Goal: Transaction & Acquisition: Register for event/course

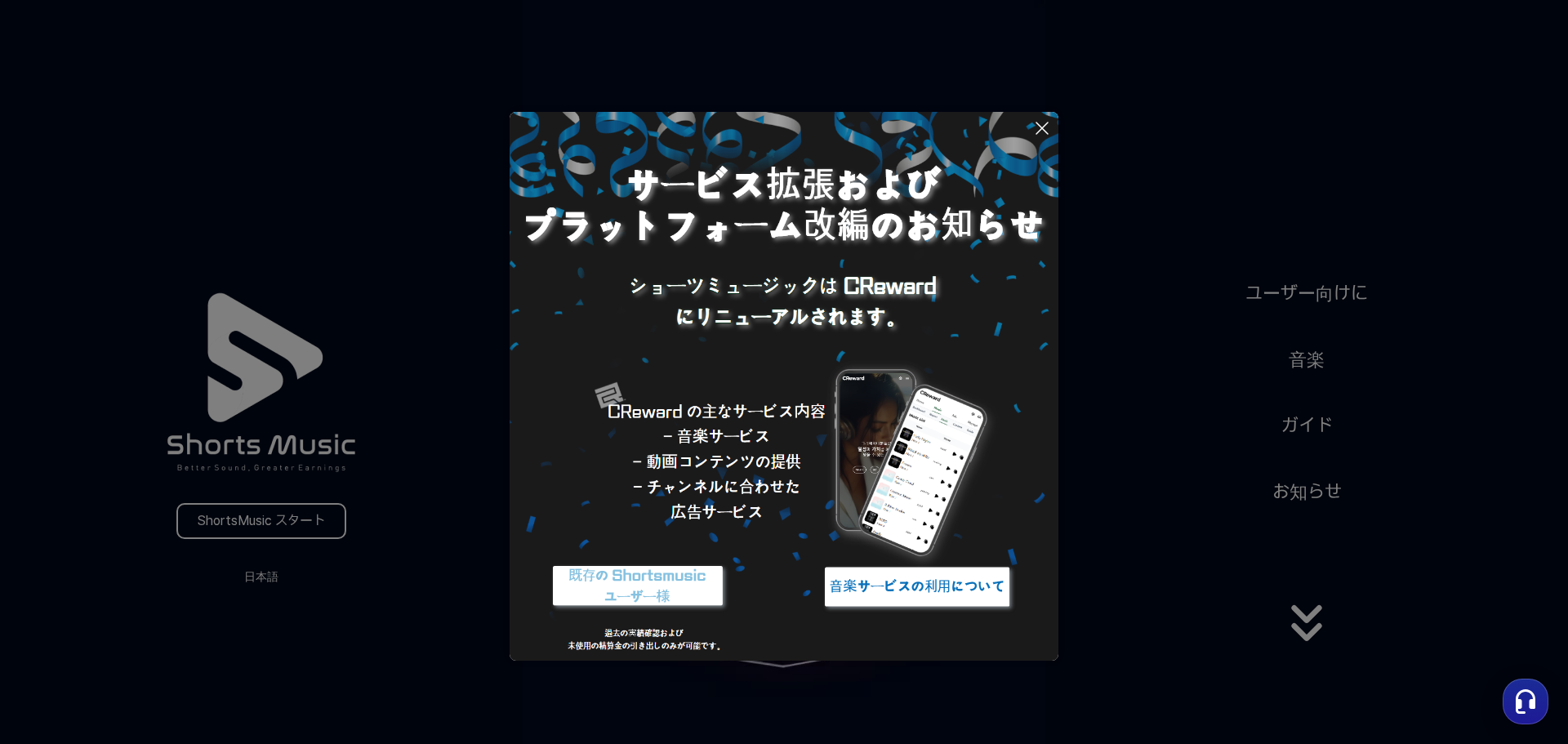
click at [994, 597] on img at bounding box center [916, 587] width 205 height 61
click at [1175, 355] on button at bounding box center [784, 372] width 1568 height 744
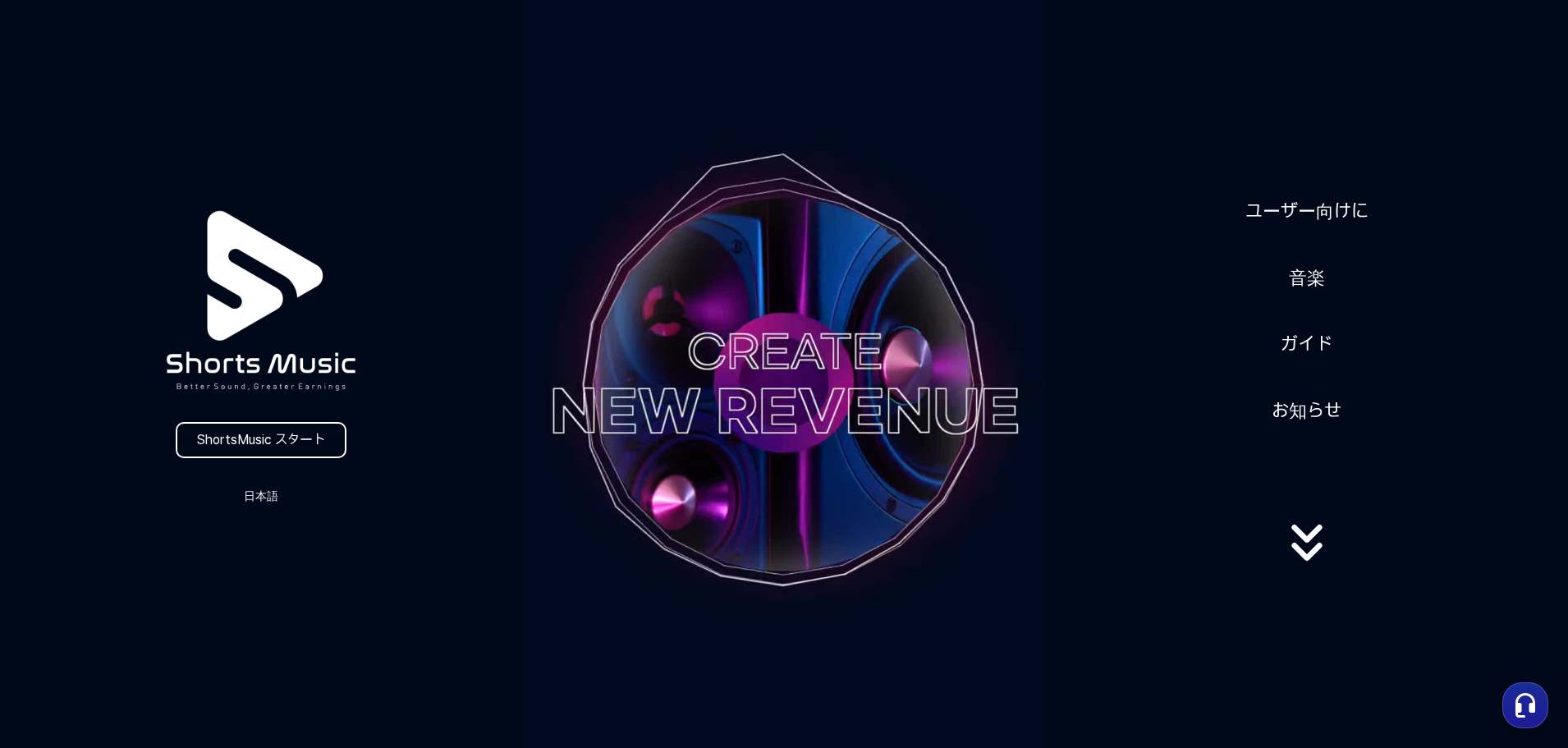
scroll to position [82, 0]
click at [316, 435] on link "ShortsMusic スタート" at bounding box center [261, 439] width 170 height 36
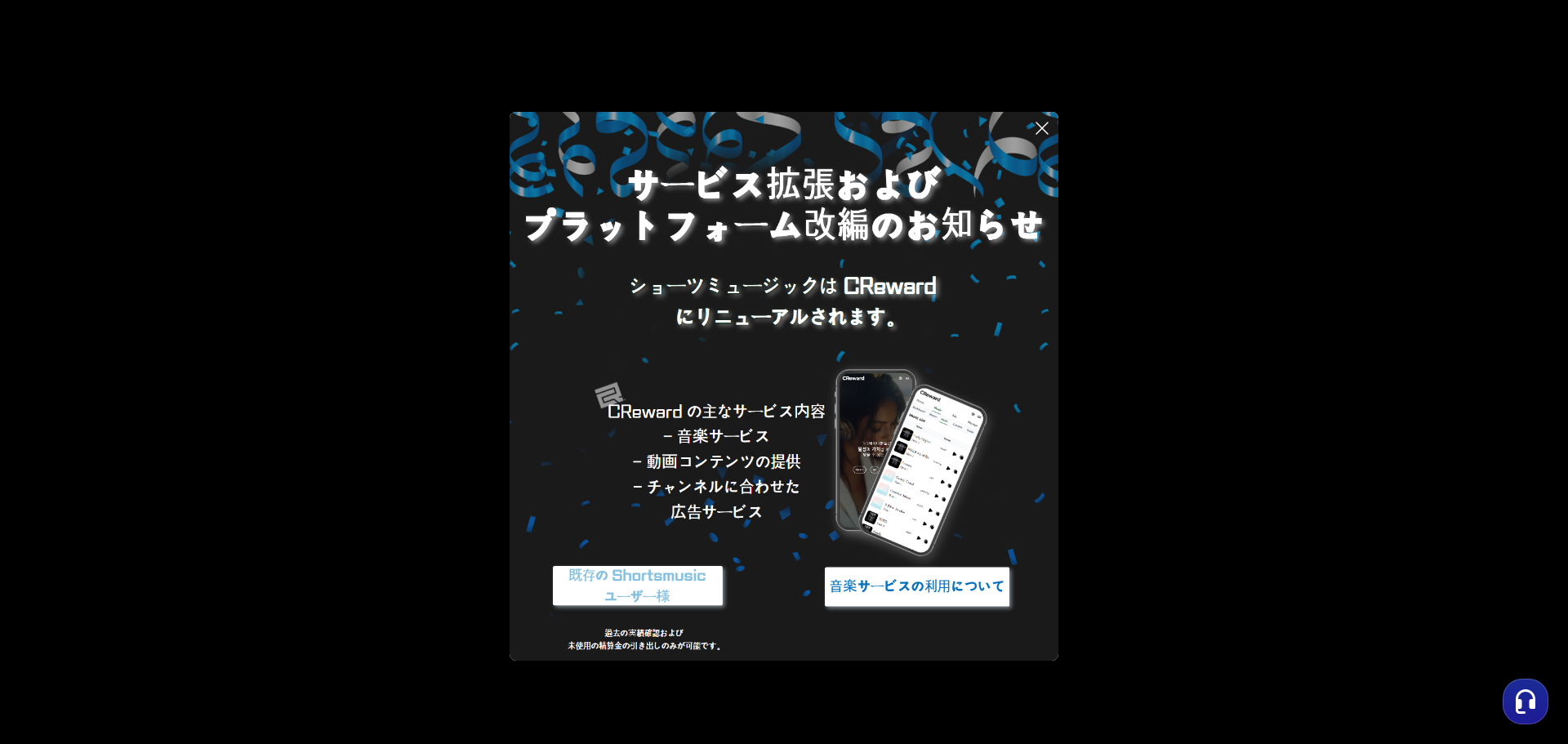
click at [1047, 131] on icon at bounding box center [1041, 128] width 19 height 19
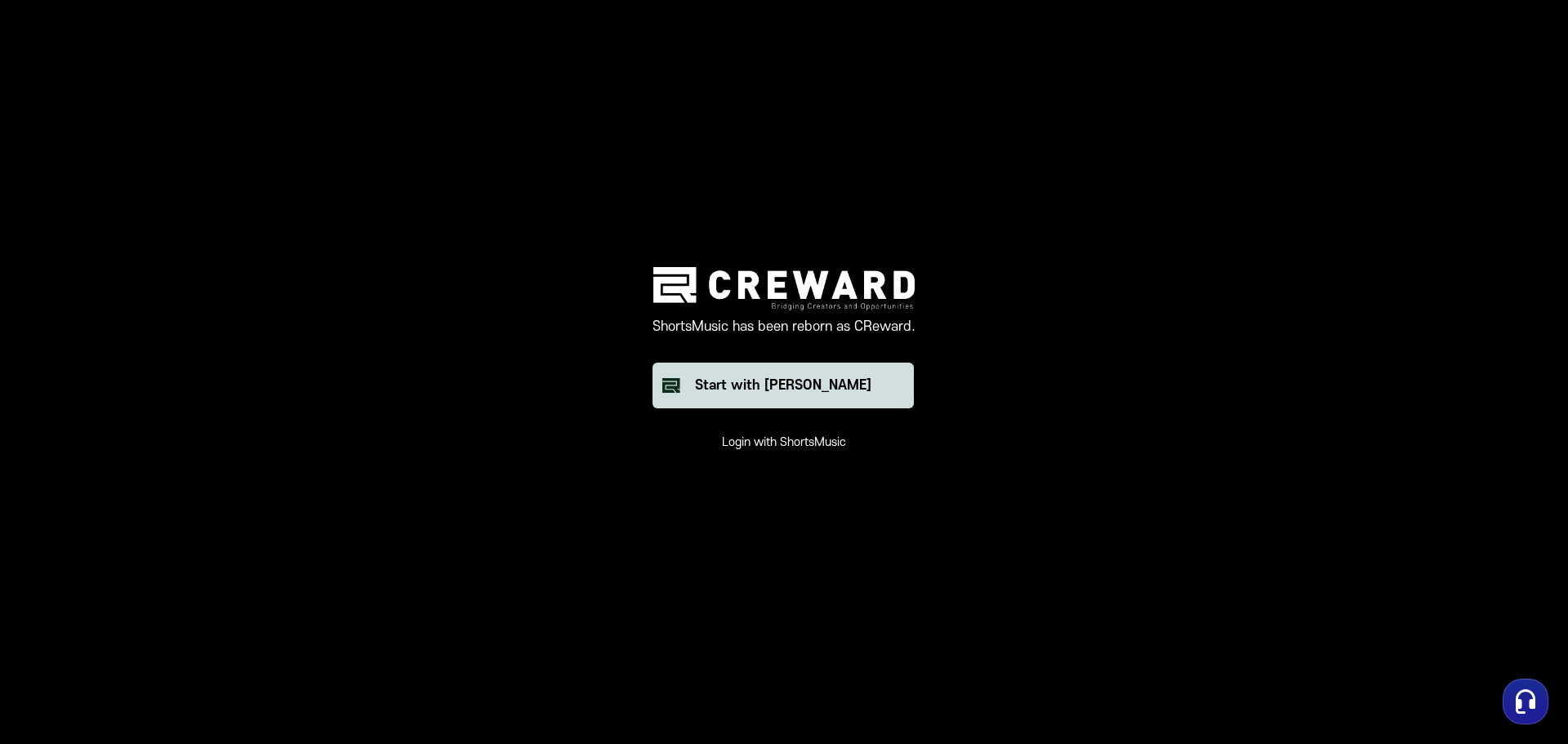
click at [873, 383] on button "Start with Creward" at bounding box center [783, 385] width 261 height 45
click at [1347, 527] on main "ShortsMusic has been reborn as CReward. Start with Creward Login with ShortsMus…" at bounding box center [784, 372] width 1568 height 744
click at [1262, 522] on main "ShortsMusic has been reborn as CReward. Start with Creward Login with ShortsMus…" at bounding box center [784, 372] width 1568 height 744
click at [1240, 506] on main "ShortsMusic has been reborn as CReward. Start with Creward Login with ShortsMus…" at bounding box center [784, 372] width 1568 height 744
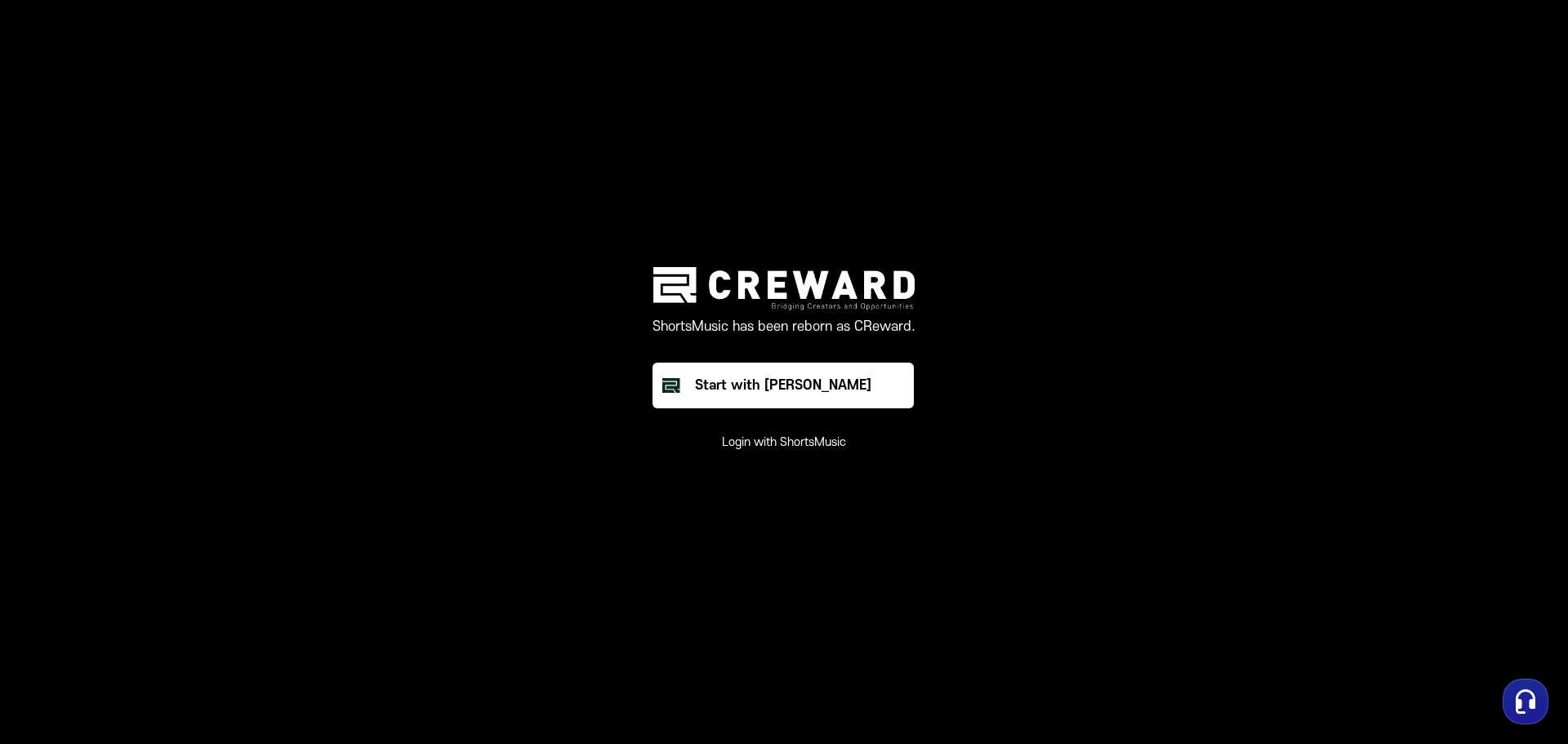
click at [1166, 515] on main "ShortsMusic has been reborn as CReward. Start with Creward Login with ShortsMus…" at bounding box center [784, 372] width 1568 height 744
click at [1061, 459] on main "ShortsMusic has been reborn as CReward. Start with Creward Login with ShortsMus…" at bounding box center [784, 372] width 1568 height 744
click at [1149, 419] on main "ShortsMusic has been reborn as CReward. Start with Creward Login with ShortsMus…" at bounding box center [784, 372] width 1568 height 744
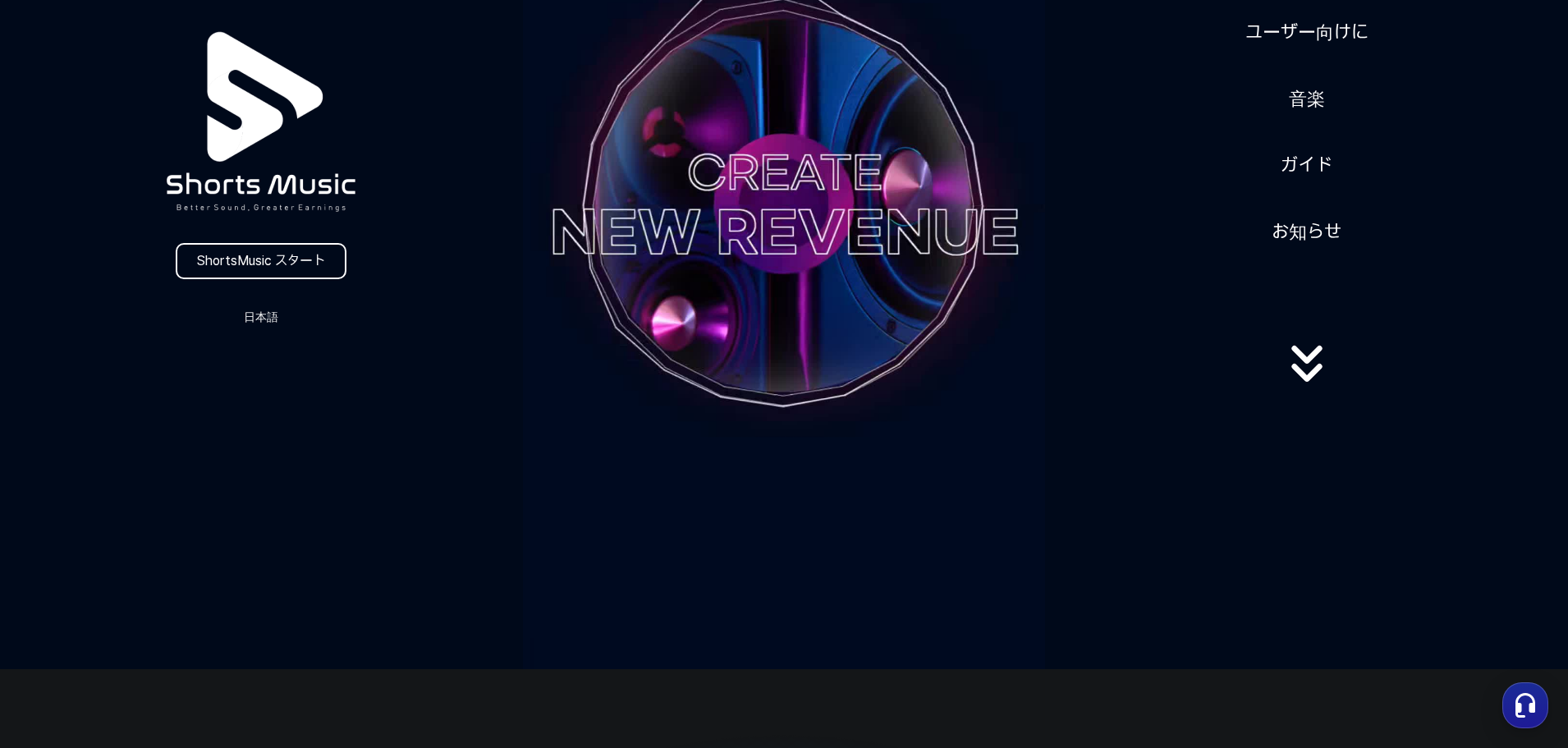
scroll to position [247, 0]
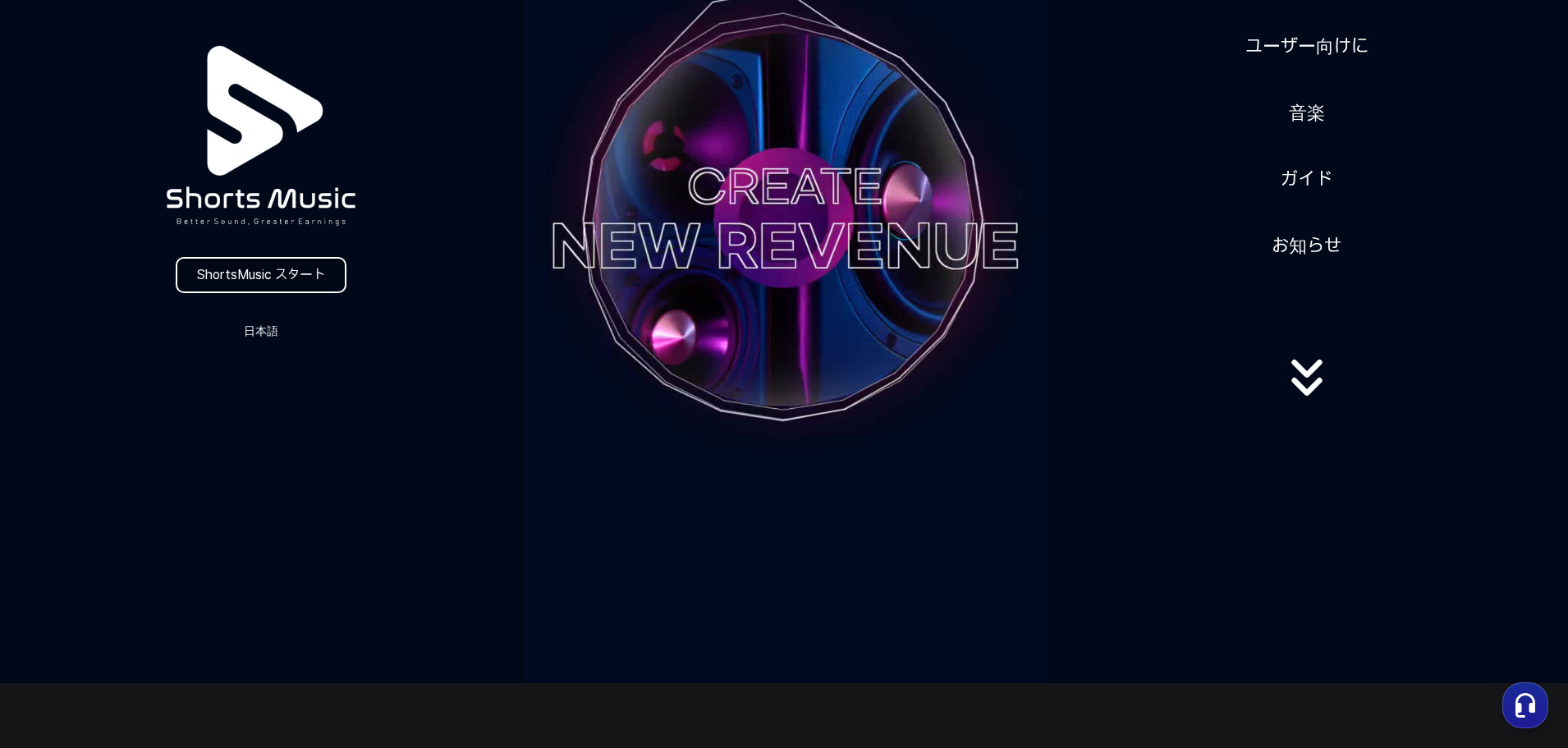
click at [308, 271] on link "ShortsMusic スタート" at bounding box center [261, 274] width 170 height 36
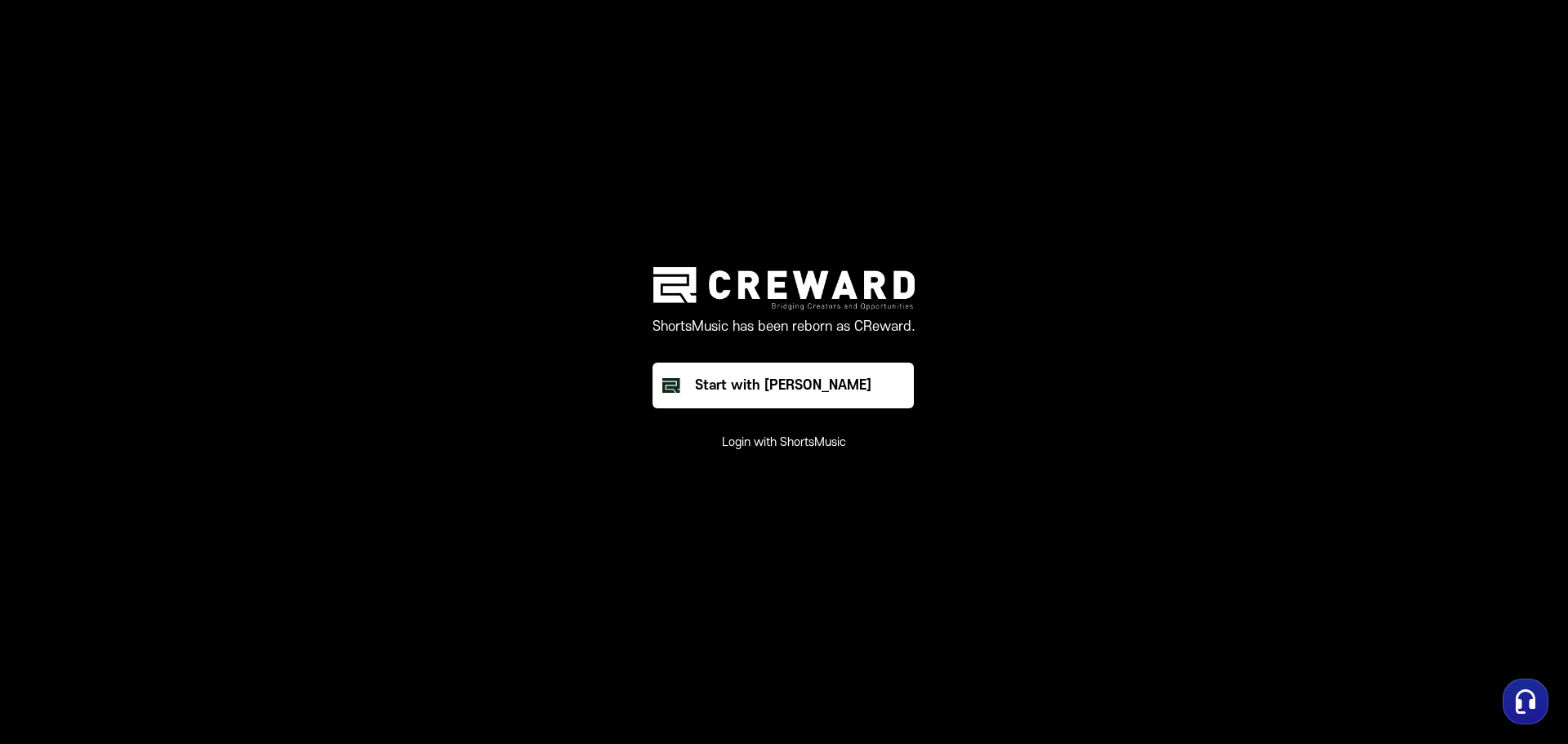
click at [811, 448] on button "Login with ShortsMusic" at bounding box center [784, 442] width 124 height 17
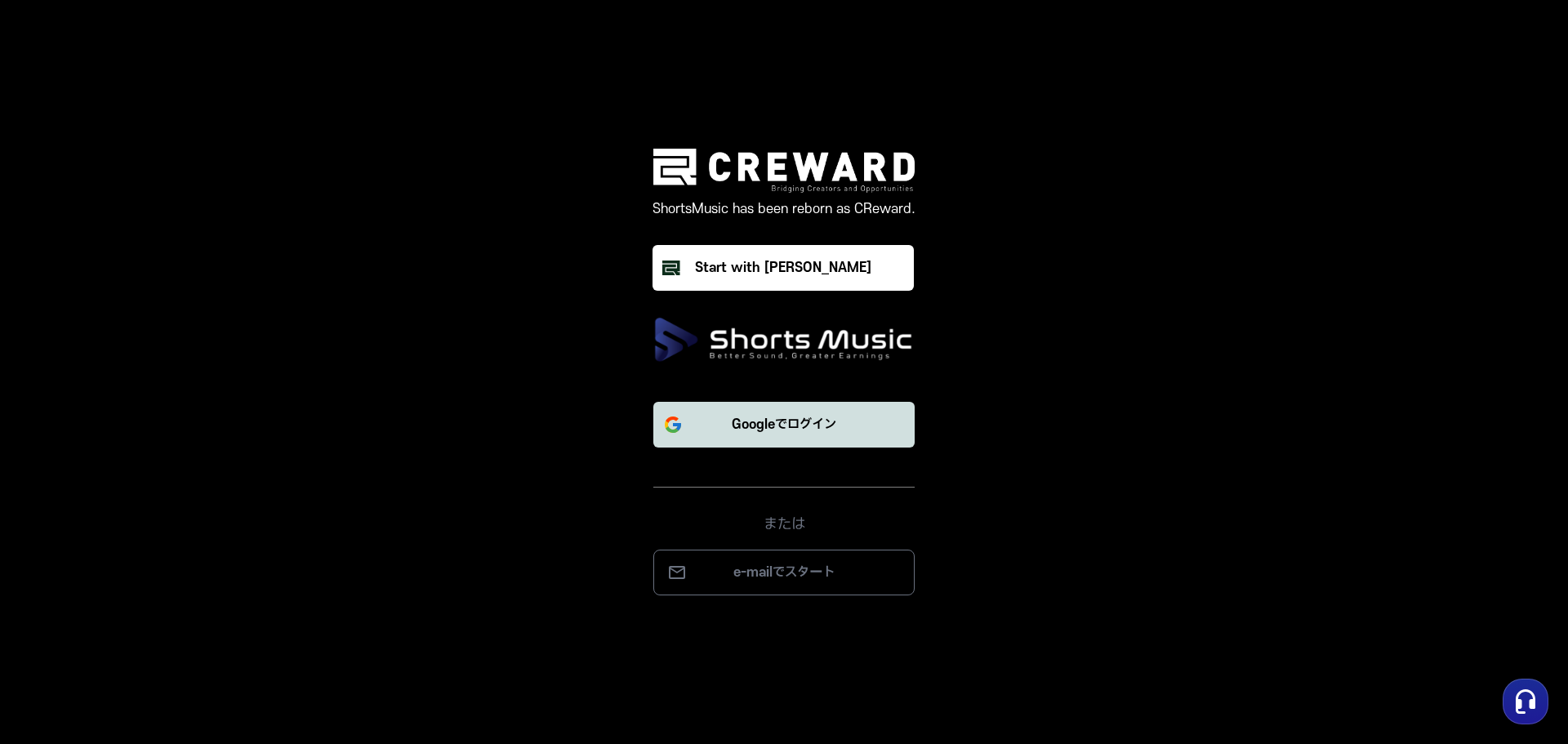
click at [846, 434] on button "Googleでログイン" at bounding box center [784, 424] width 261 height 45
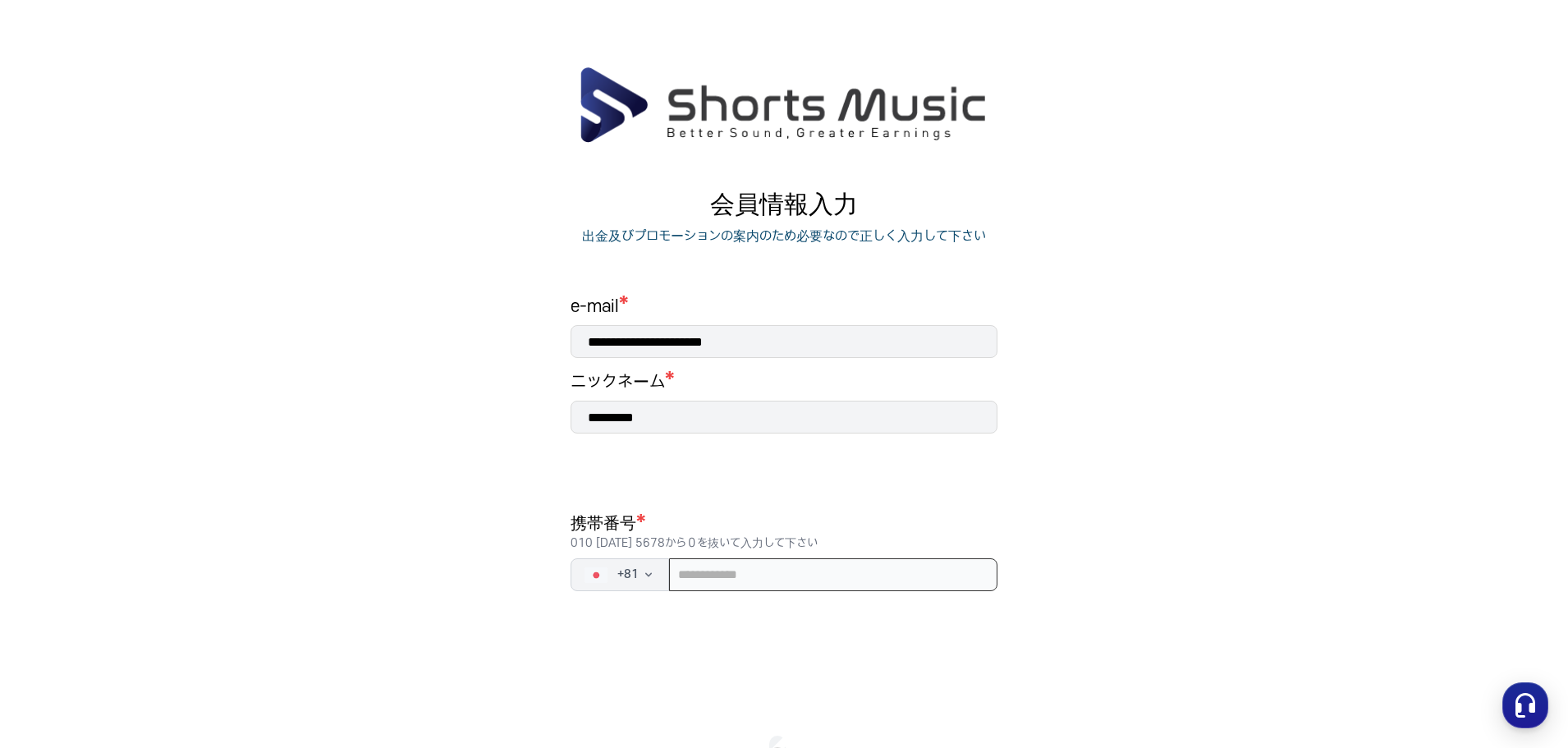
click at [959, 571] on input "tel" at bounding box center [833, 574] width 328 height 33
type input "**********"
click at [1132, 486] on main "**********" at bounding box center [784, 453] width 1568 height 775
click at [1292, 467] on main "**********" at bounding box center [784, 453] width 1568 height 775
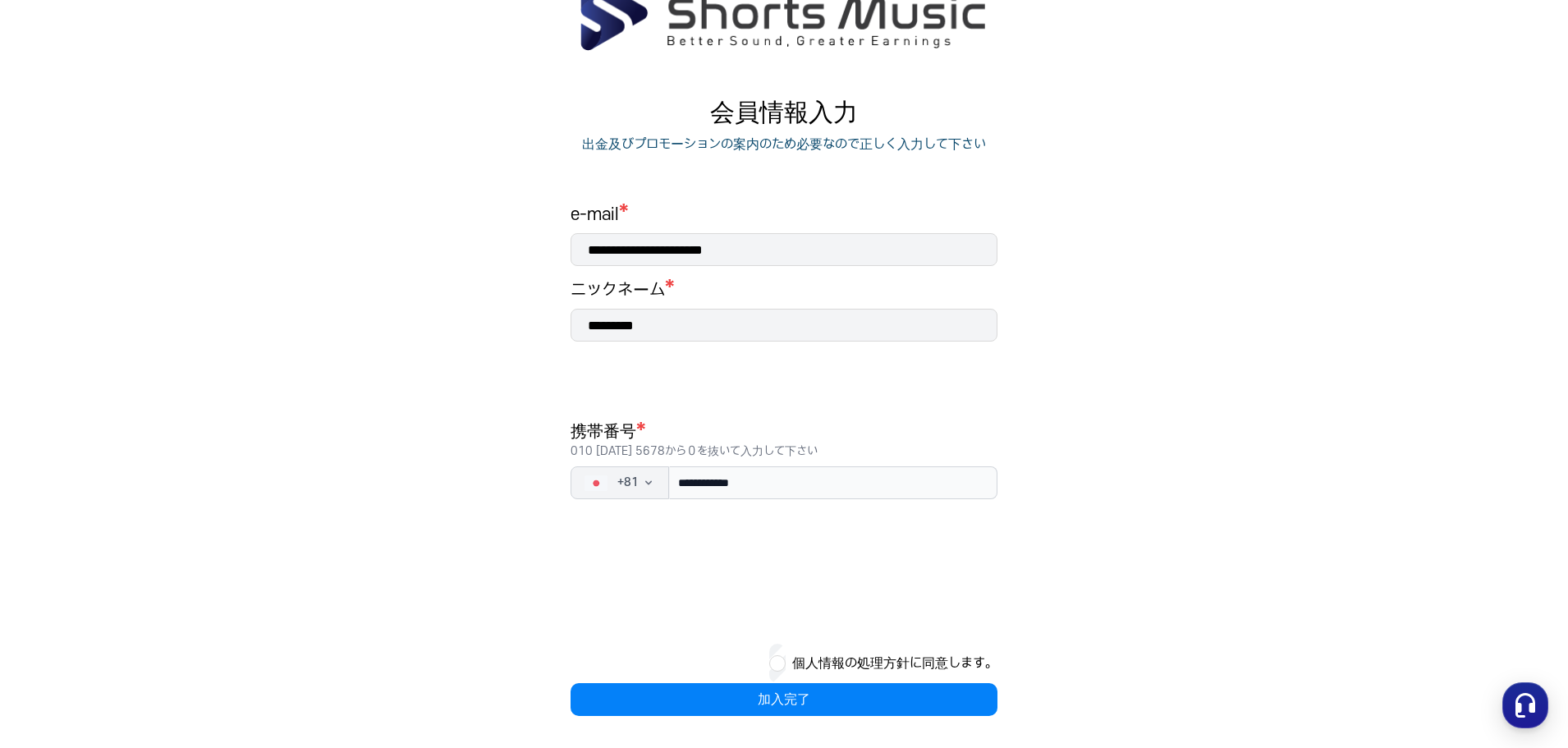
scroll to position [93, 0]
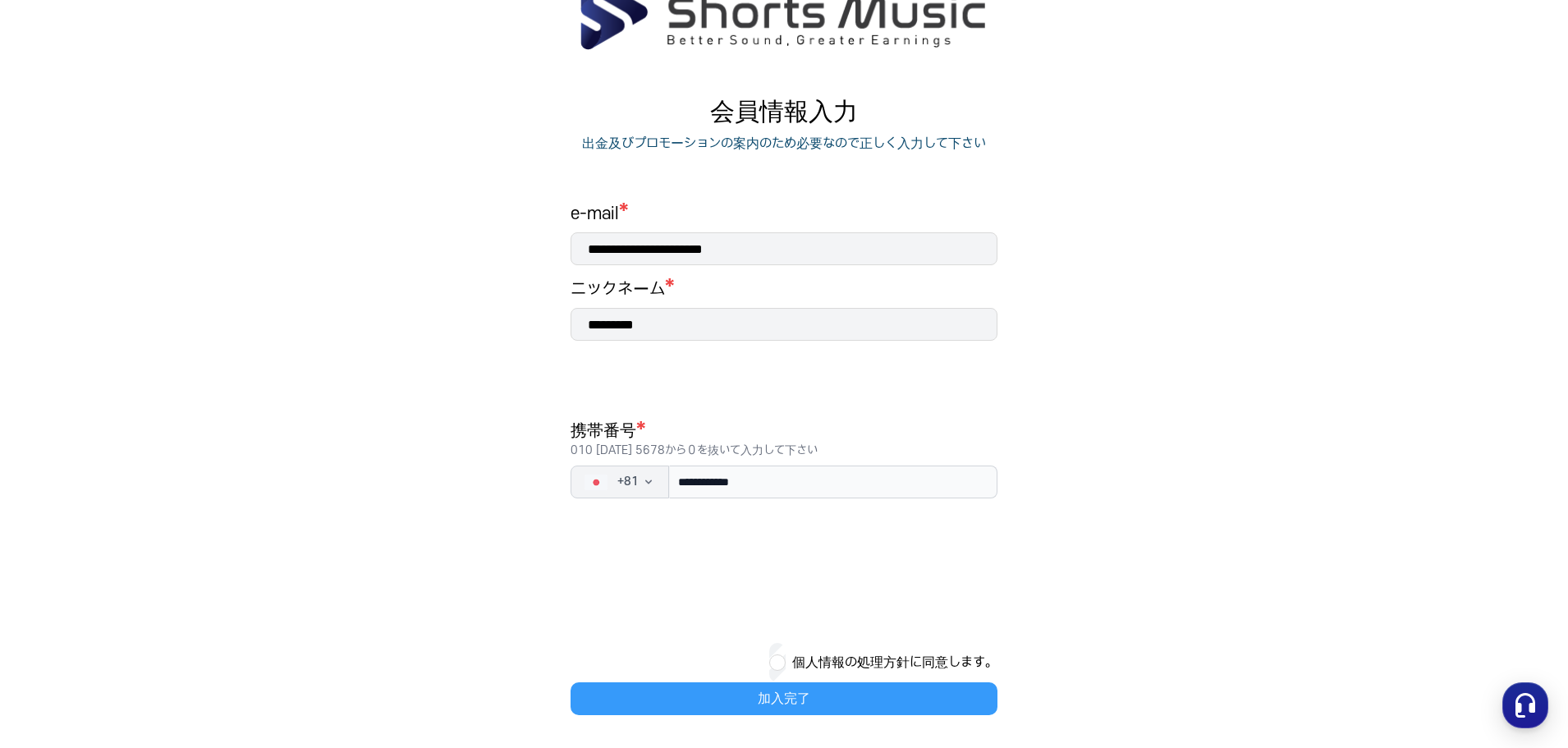
click at [818, 693] on button "加入完了" at bounding box center [784, 698] width 427 height 33
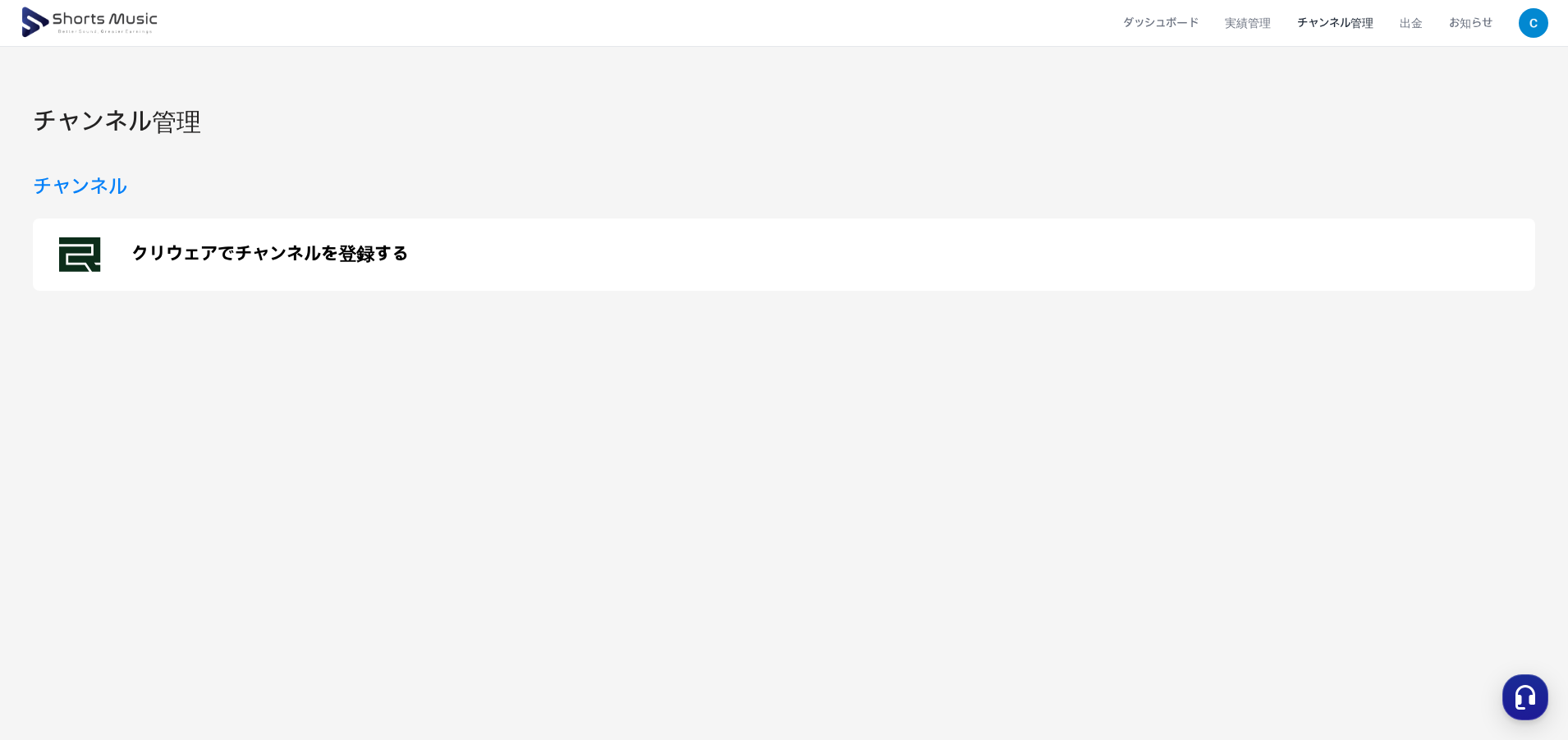
click at [312, 261] on p "クリウェアでチャンネルを登録する" at bounding box center [270, 254] width 277 height 20
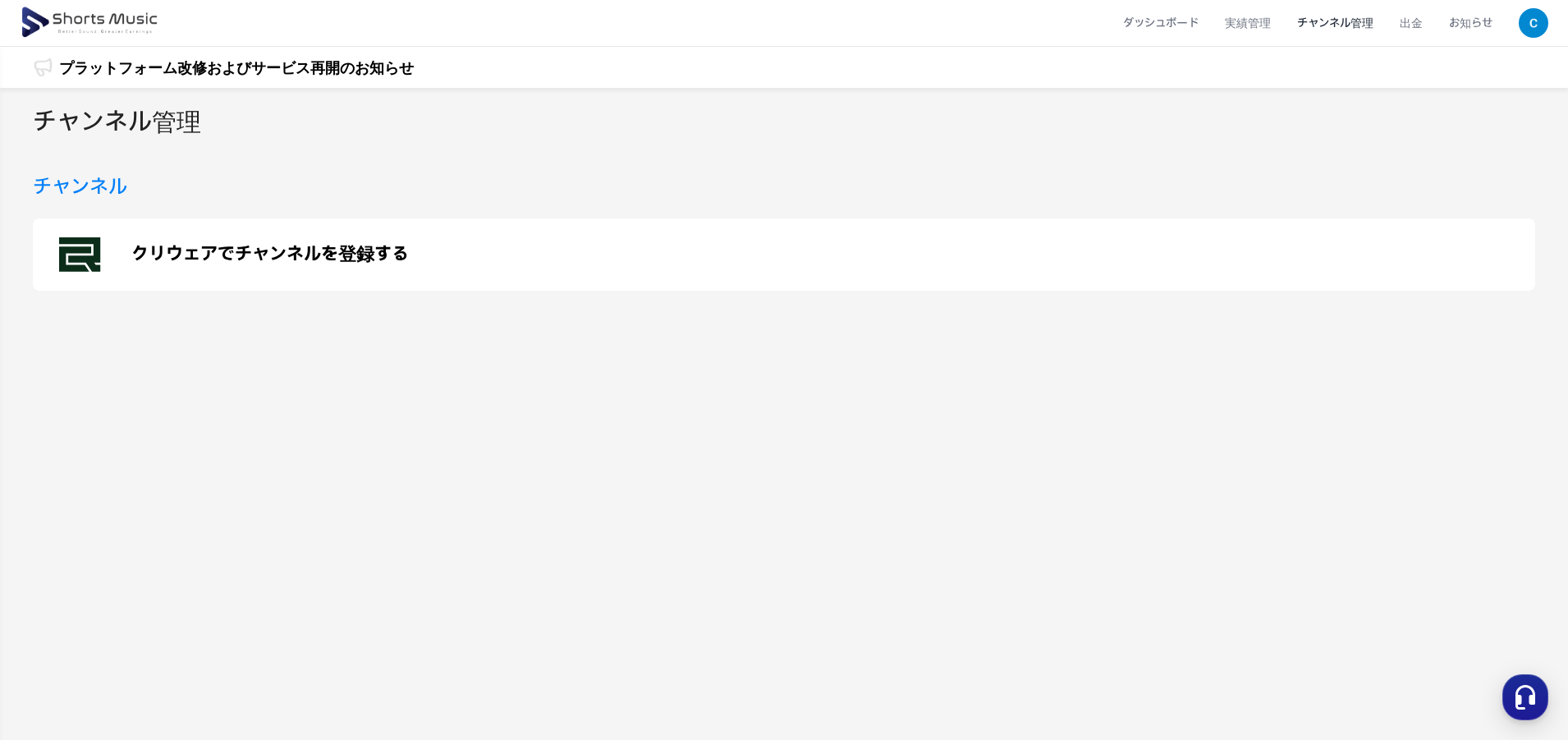
click at [839, 528] on div "チャンネル管理 チャンネル クリウェアでチャンネルを登録する" at bounding box center [784, 424] width 1568 height 673
click at [1234, 360] on div "チャンネル管理 チャンネル クリウェアでチャンネルを登録する" at bounding box center [784, 424] width 1568 height 673
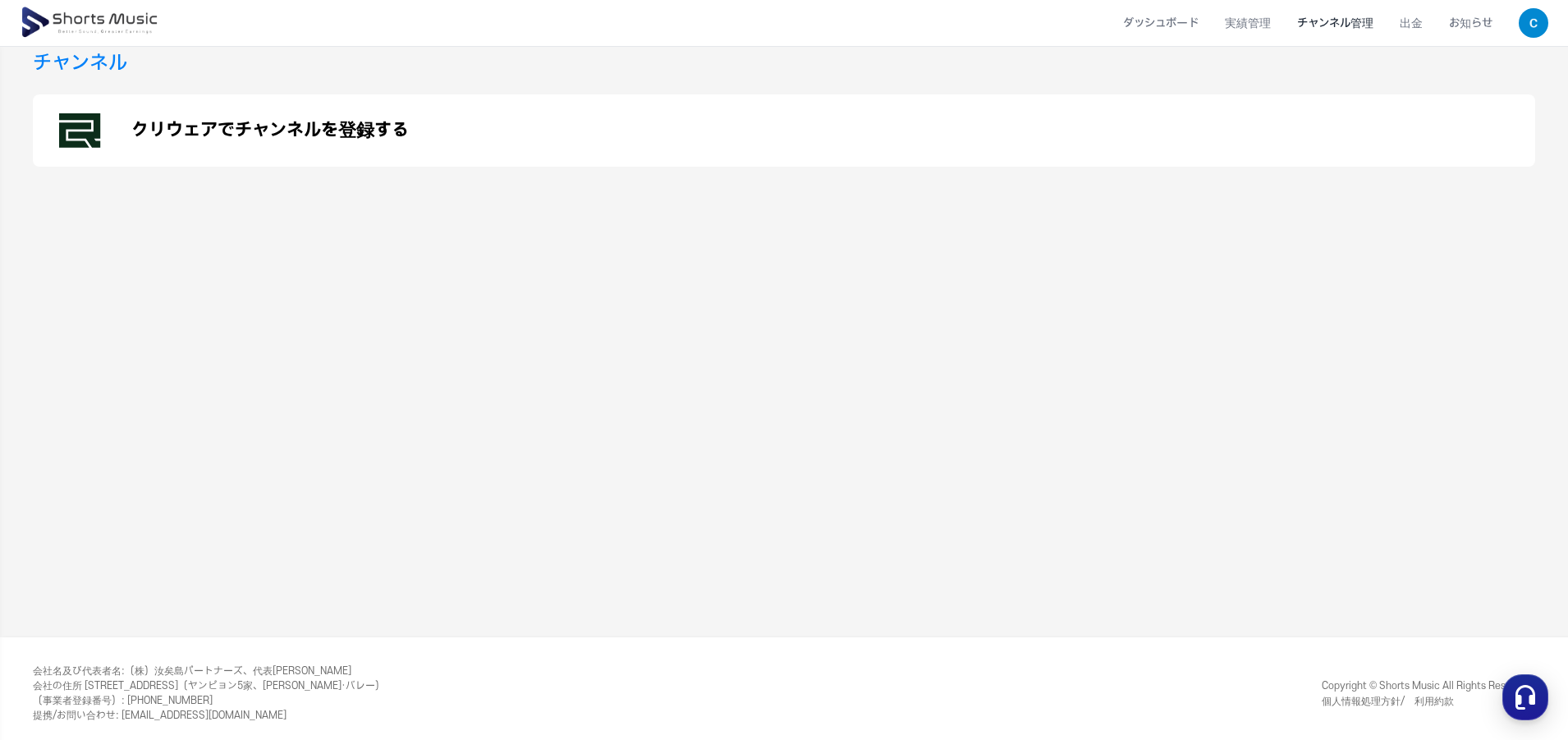
scroll to position [133, 0]
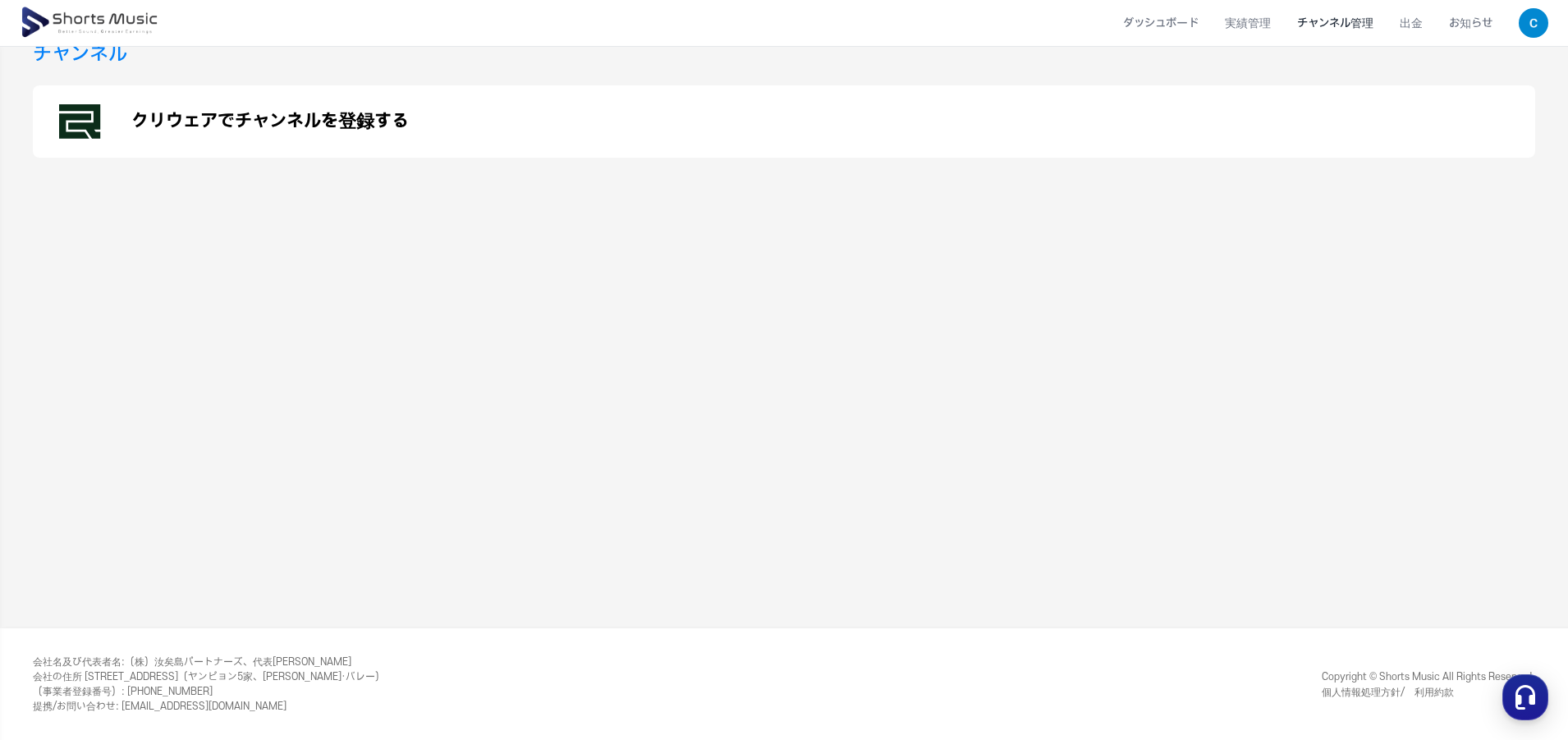
click at [1225, 460] on div "チャンネル管理 チャンネル クリウェアでチャンネルを登録する" at bounding box center [784, 290] width 1568 height 673
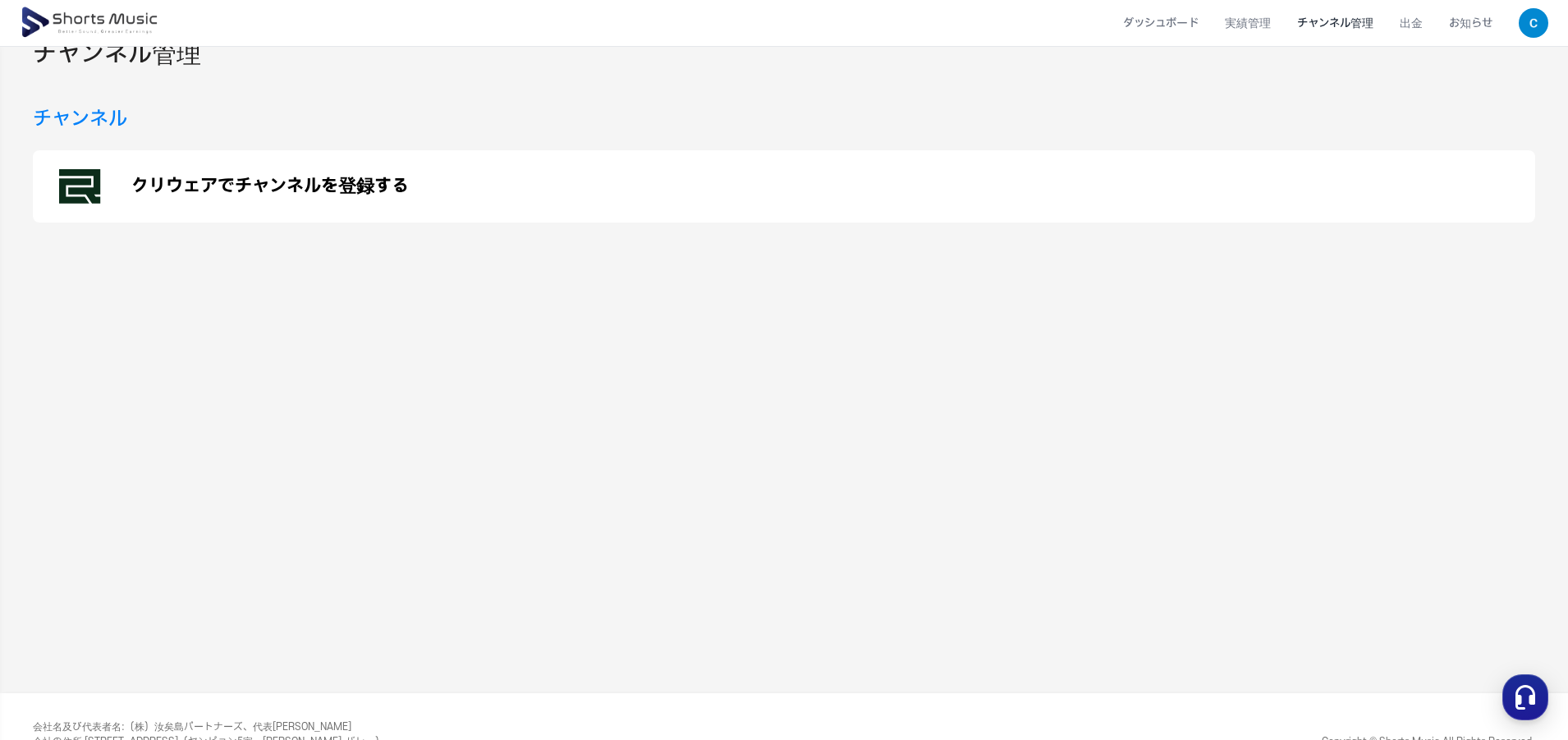
scroll to position [0, 0]
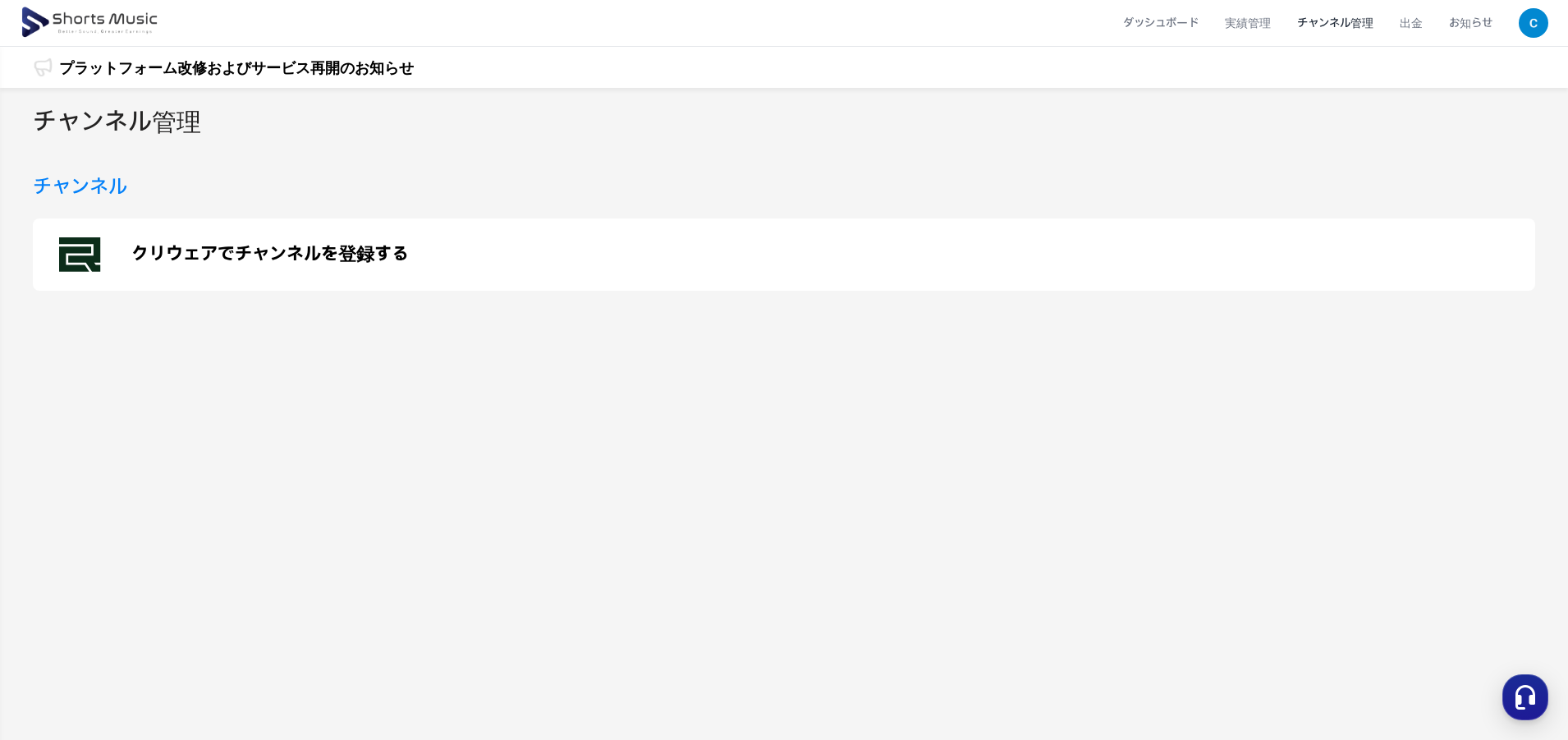
click at [1188, 469] on div "チャンネル管理 チャンネル クリウェアでチャンネルを登録する" at bounding box center [784, 424] width 1568 height 673
click at [114, 185] on h3 "チャンネル" at bounding box center [79, 187] width 94 height 30
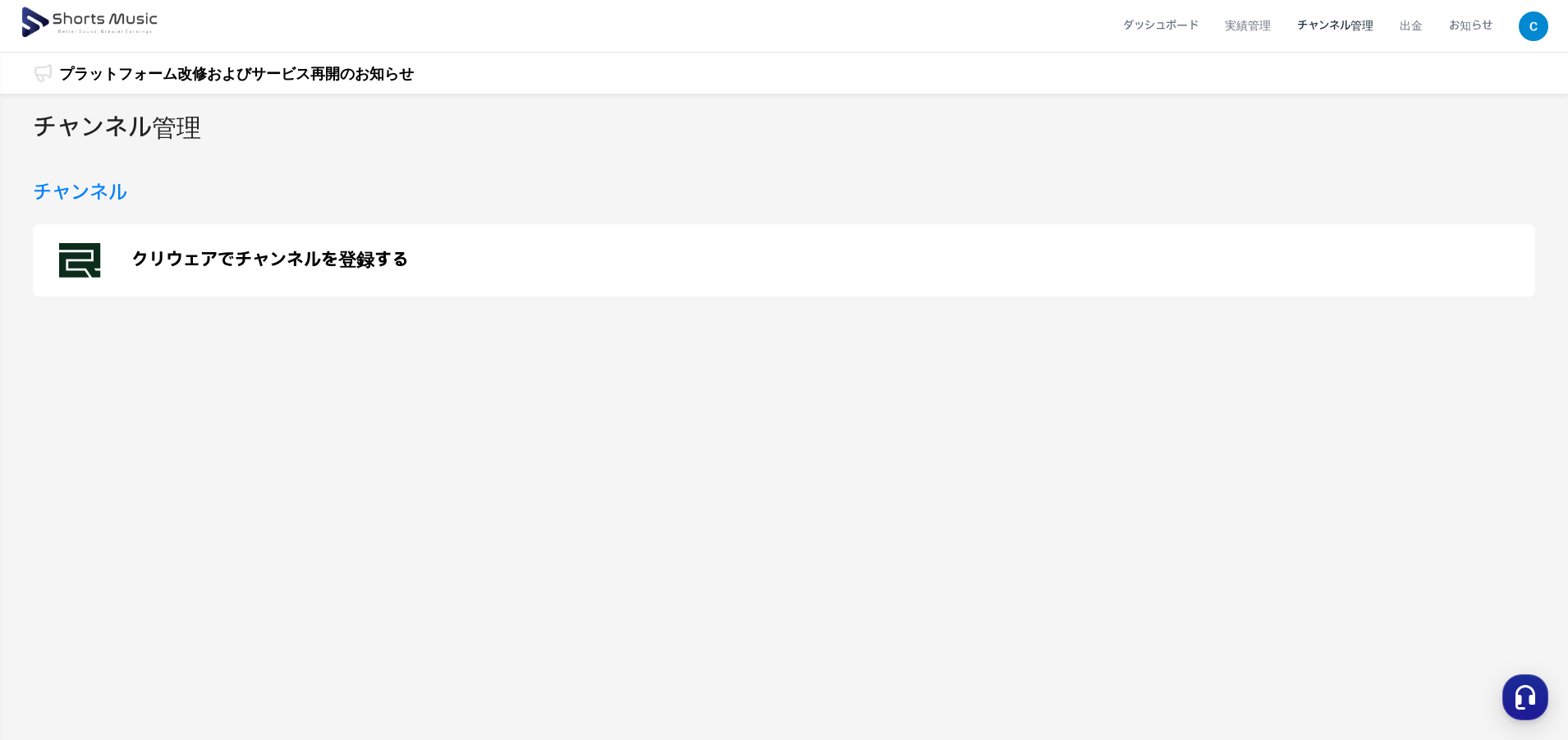
click at [160, 133] on h2 "チャンネル管理" at bounding box center [116, 128] width 168 height 37
click at [146, 140] on h2 "チャンネル管理" at bounding box center [116, 128] width 168 height 37
click at [1333, 20] on li "チャンネル管理" at bounding box center [1335, 25] width 102 height 44
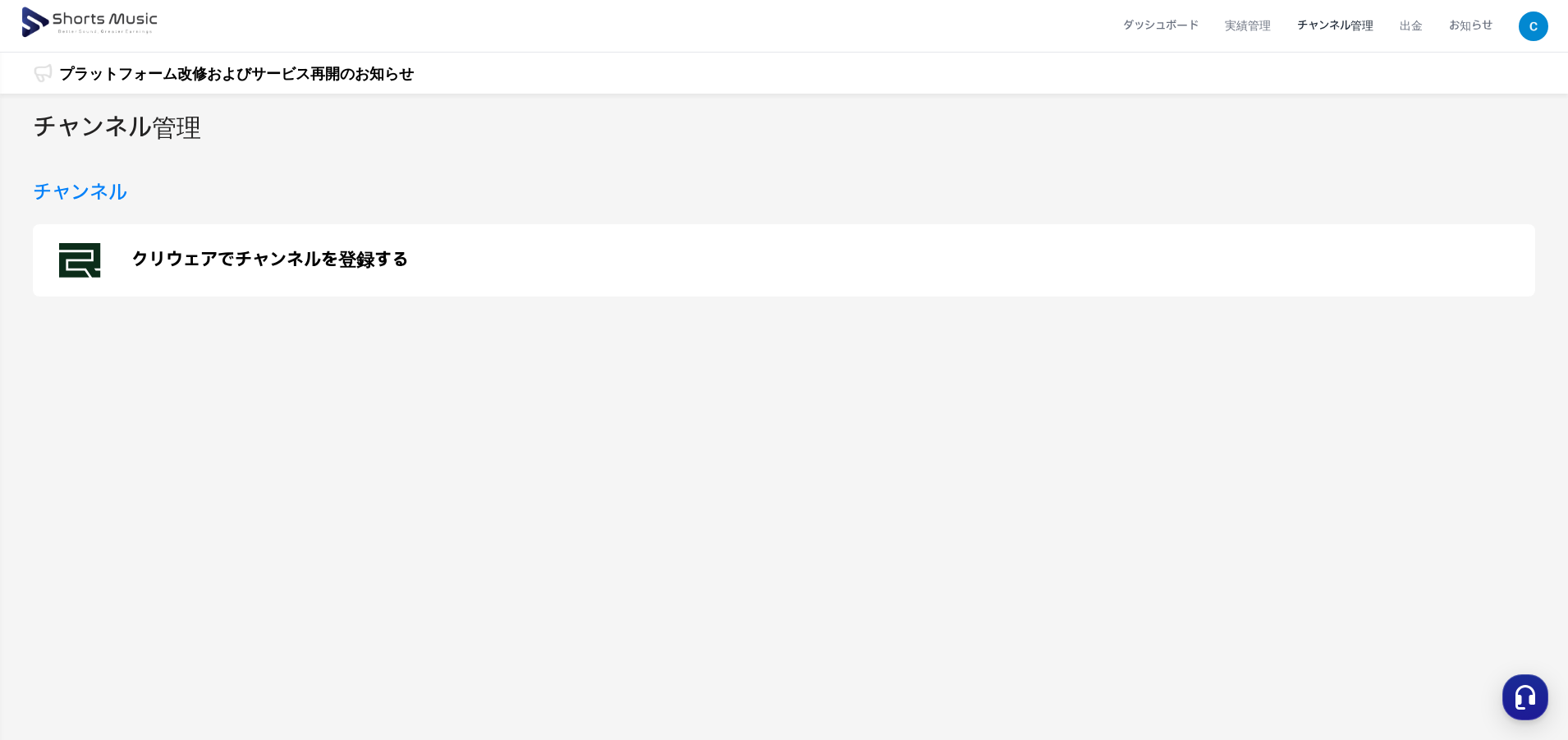
click at [1333, 20] on li "チャンネル管理" at bounding box center [1335, 25] width 102 height 44
click at [348, 74] on link "プラットフォーム改修およびサービス再開のお知らせ" at bounding box center [236, 74] width 355 height 22
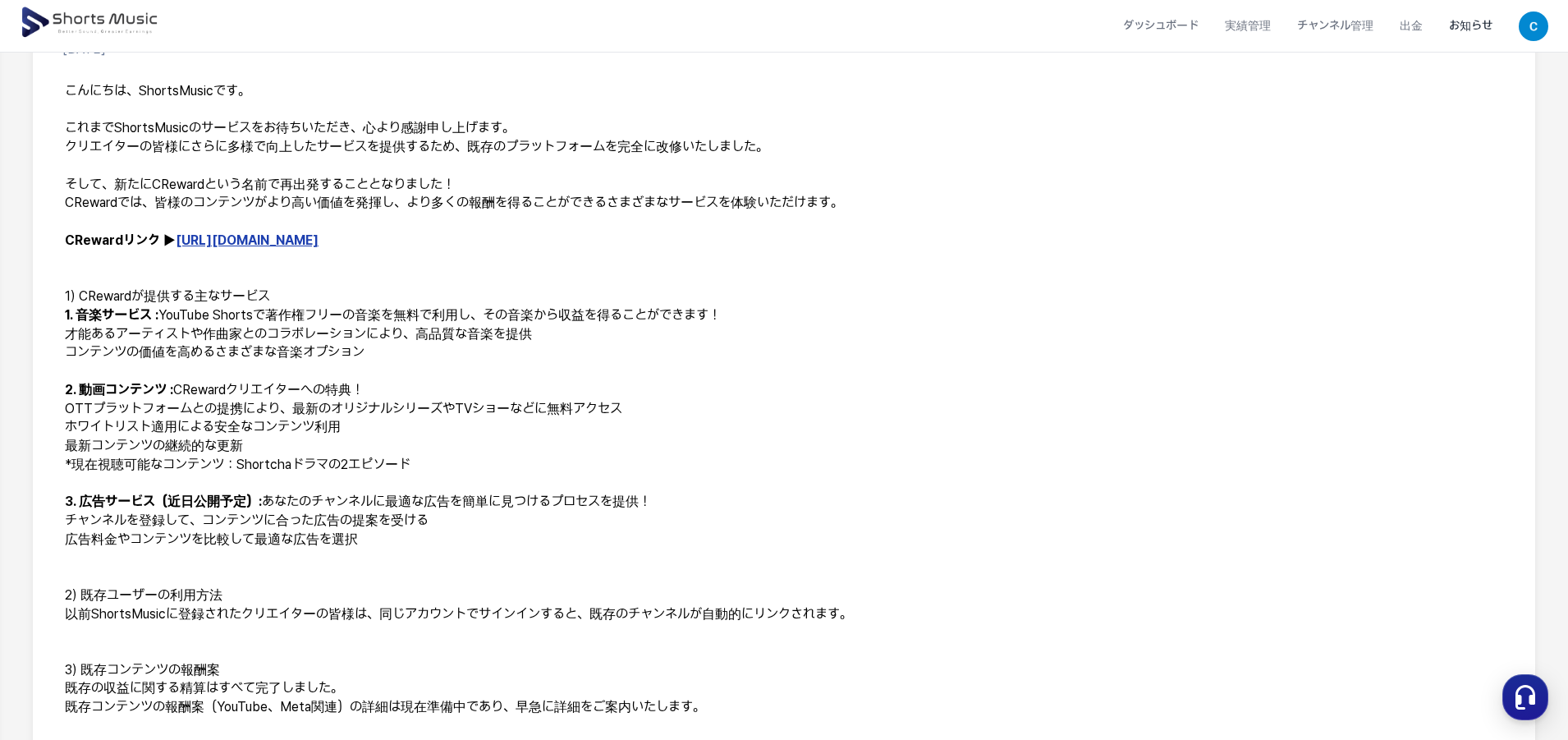
scroll to position [247, 0]
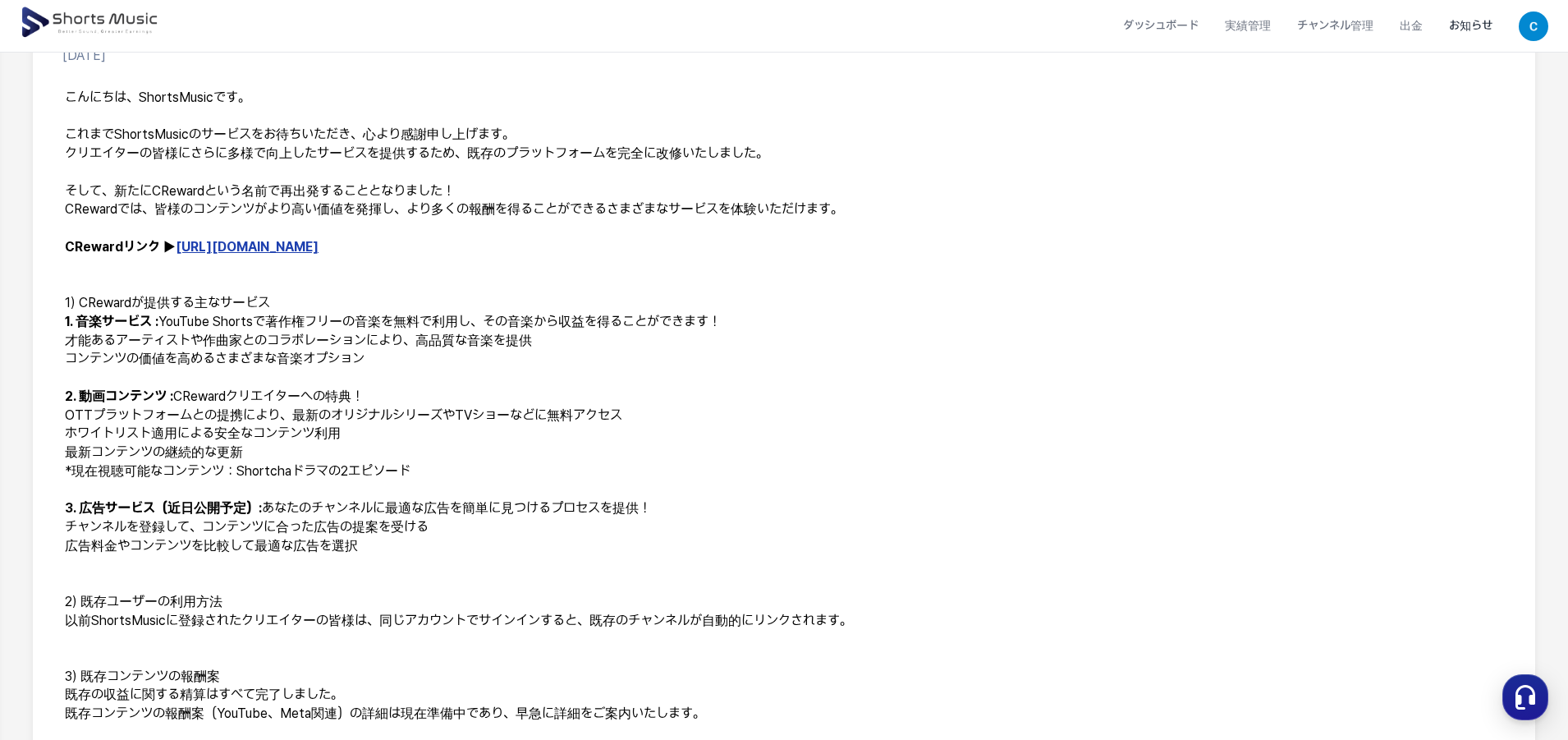
click at [261, 246] on link "https://creward.net/" at bounding box center [247, 247] width 142 height 16
click at [1112, 238] on p "CRewardリンク ▶ https://creward.net/" at bounding box center [784, 248] width 1438 height 19
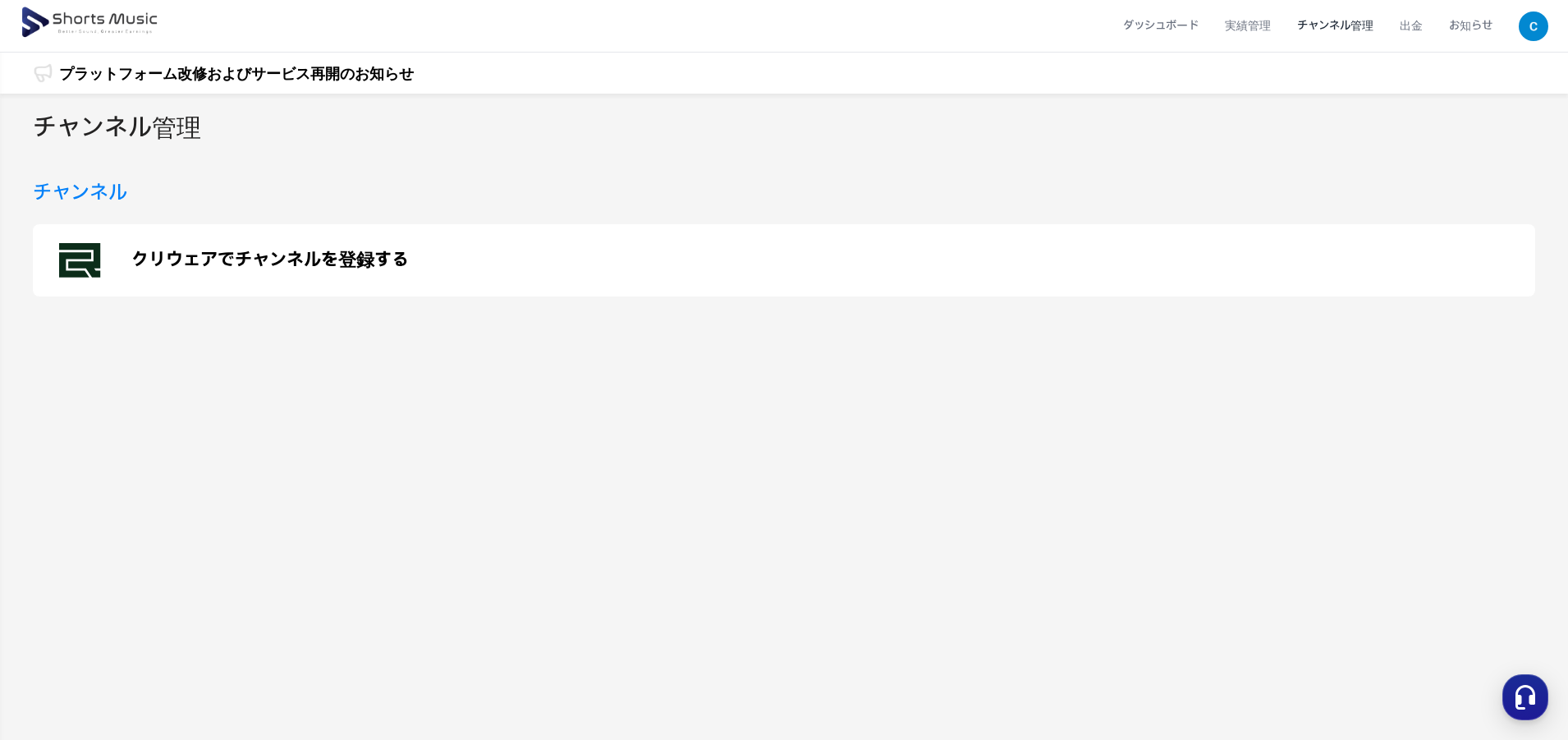
click at [396, 262] on p "クリウェアでチャンネルを登録する" at bounding box center [270, 260] width 277 height 20
